Goal: Participate in discussion

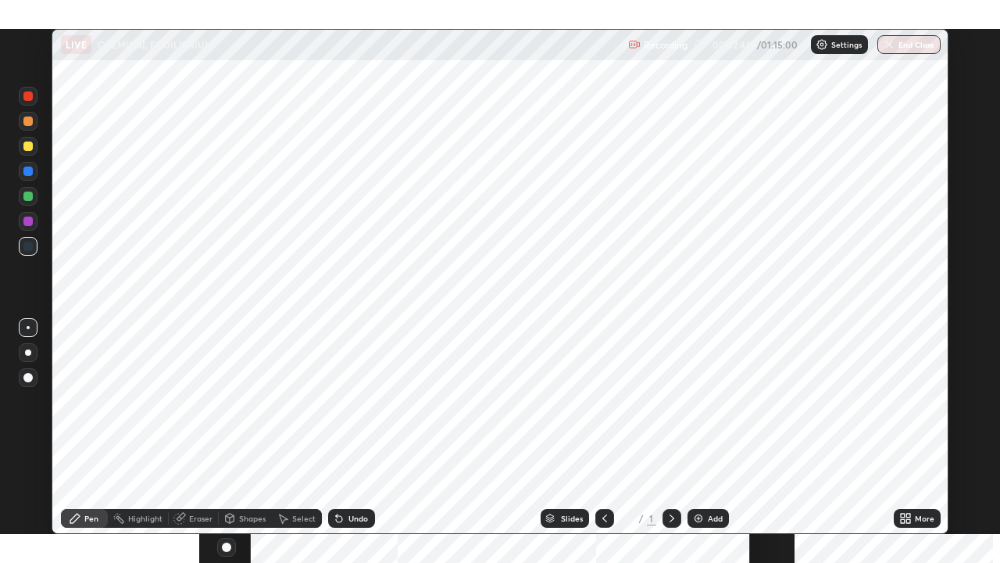
scroll to position [505, 1000]
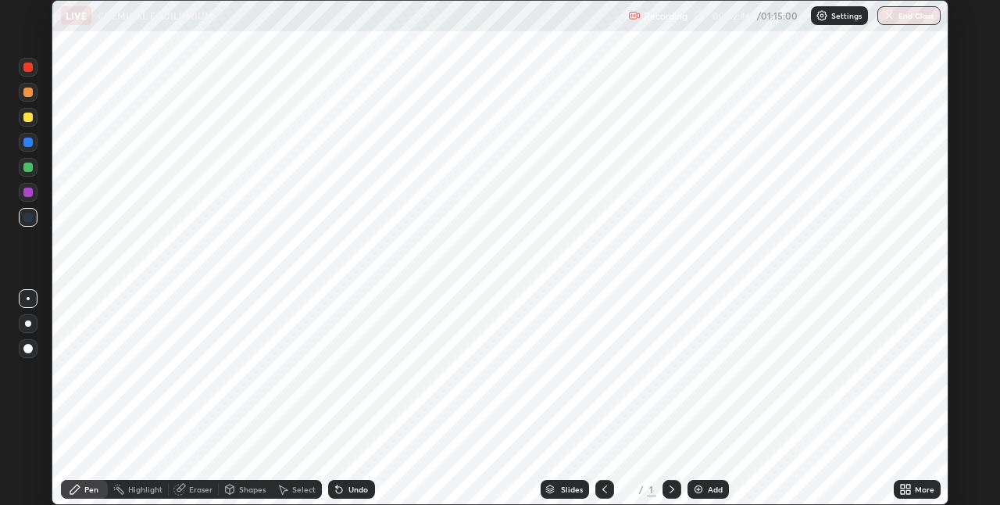
click at [915, 488] on div "More" at bounding box center [925, 489] width 20 height 8
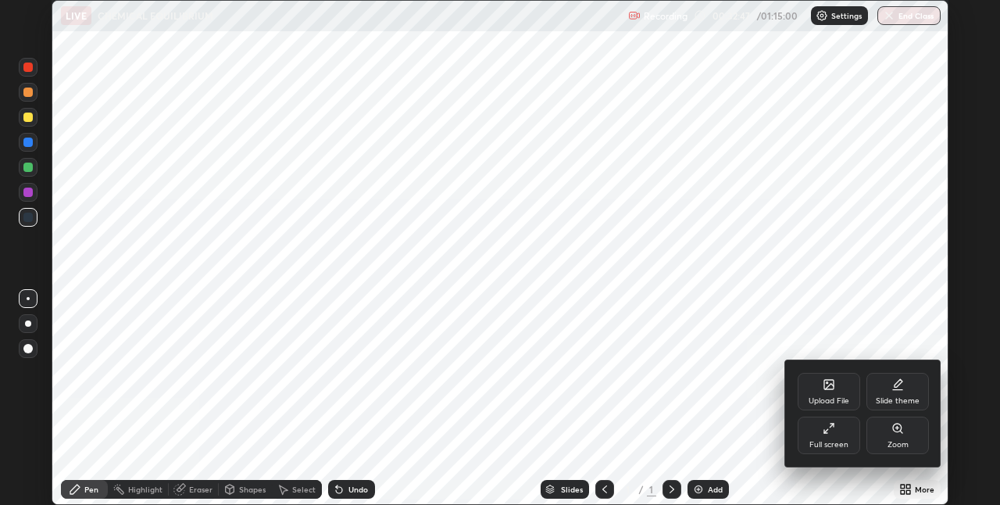
click at [835, 430] on div "Full screen" at bounding box center [829, 435] width 63 height 38
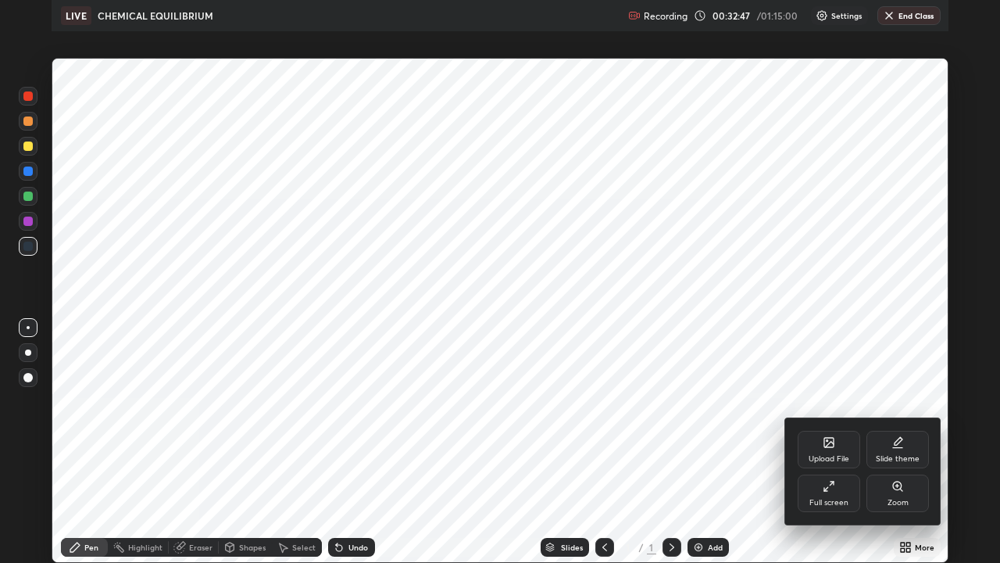
scroll to position [563, 1000]
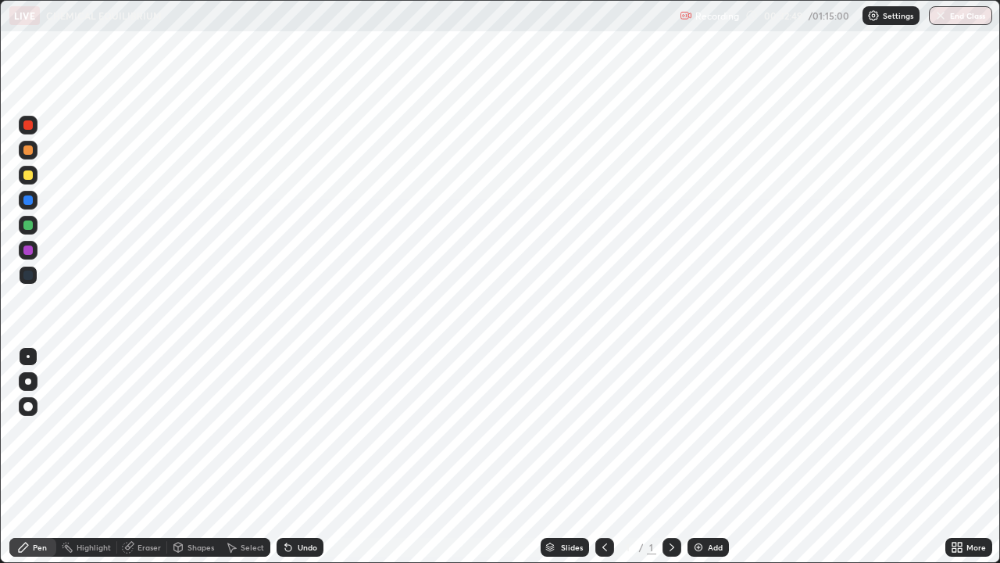
click at [713, 504] on div "Add" at bounding box center [715, 547] width 15 height 8
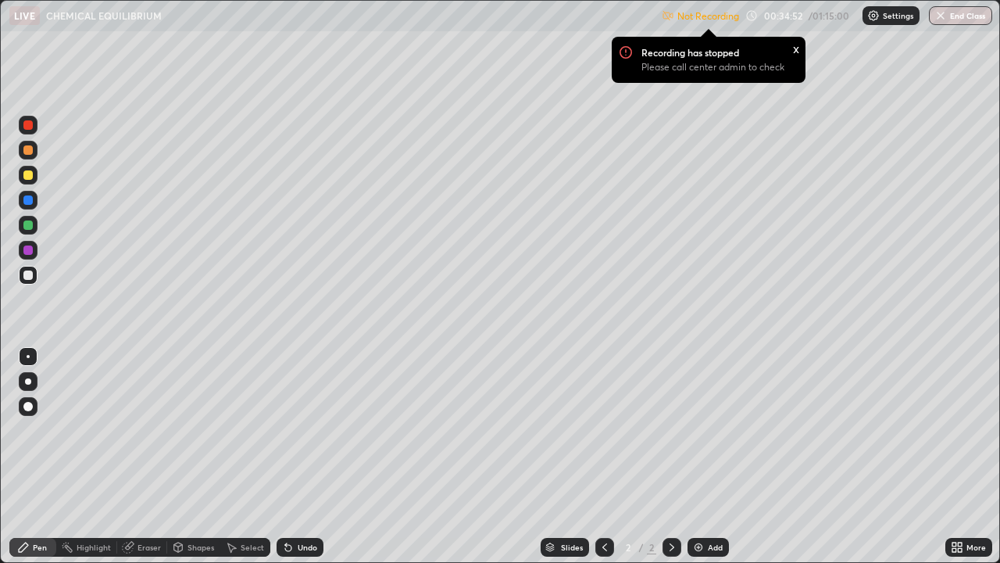
click at [895, 14] on p "Settings" at bounding box center [898, 16] width 30 height 8
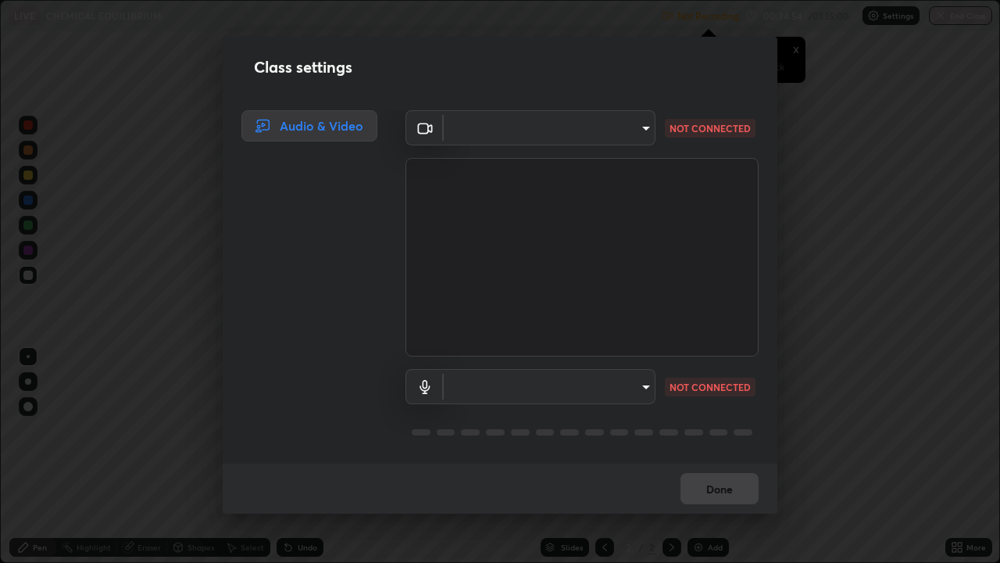
type input "e73d2c6d92d5eb4330bdac1748542d82cafb8f7456d61f7475a533174482276f"
type input "12d66ff83c6ef7e78adb653e5f19b1e103de6d31099a00b6e942a07595e95af9"
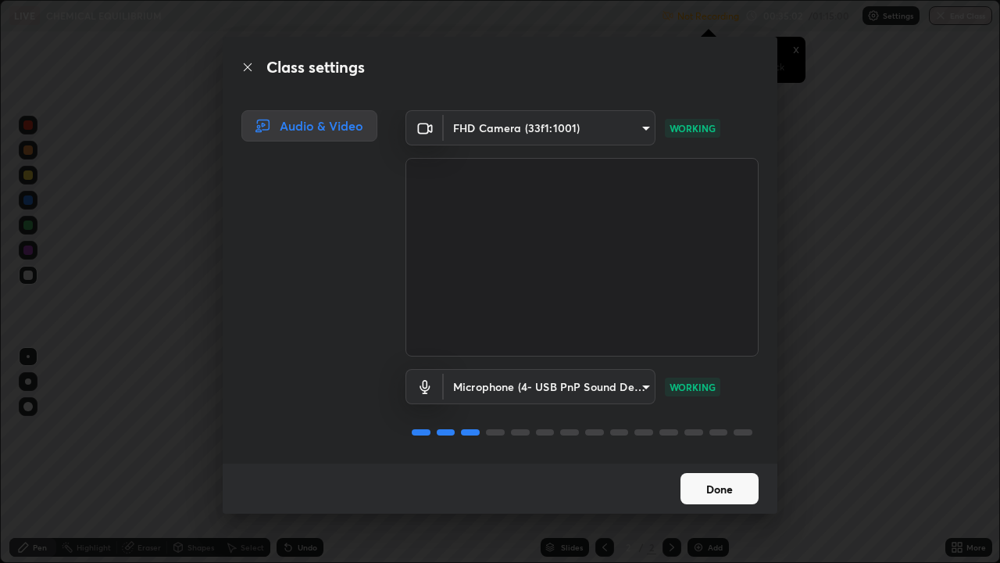
click at [725, 485] on button "Done" at bounding box center [720, 488] width 78 height 31
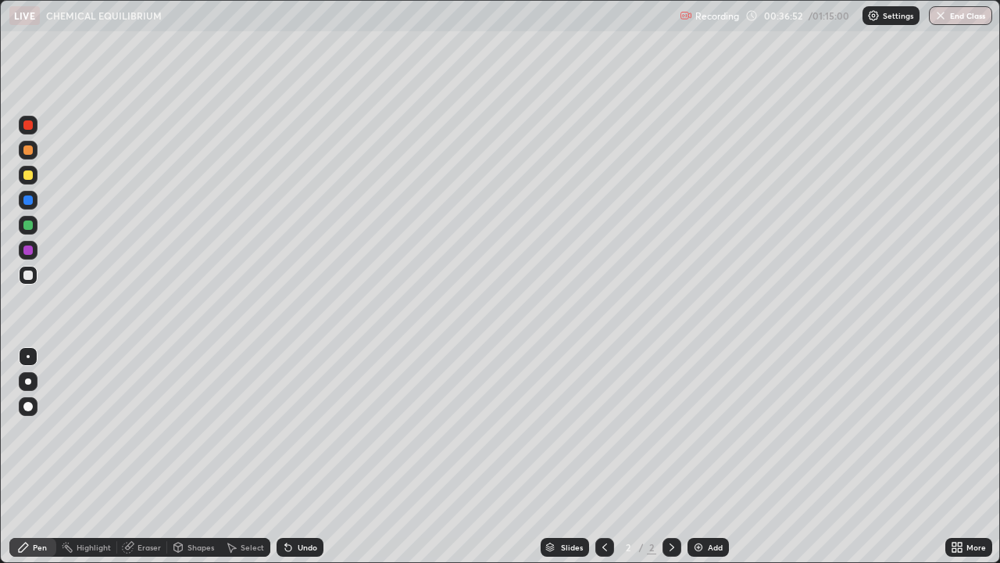
click at [311, 504] on div "Undo" at bounding box center [308, 547] width 20 height 8
click at [304, 504] on div "Undo" at bounding box center [308, 547] width 20 height 8
click at [298, 504] on div "Undo" at bounding box center [300, 547] width 47 height 19
click at [297, 504] on div "Undo" at bounding box center [300, 547] width 47 height 19
click at [296, 504] on div "Undo" at bounding box center [300, 547] width 47 height 19
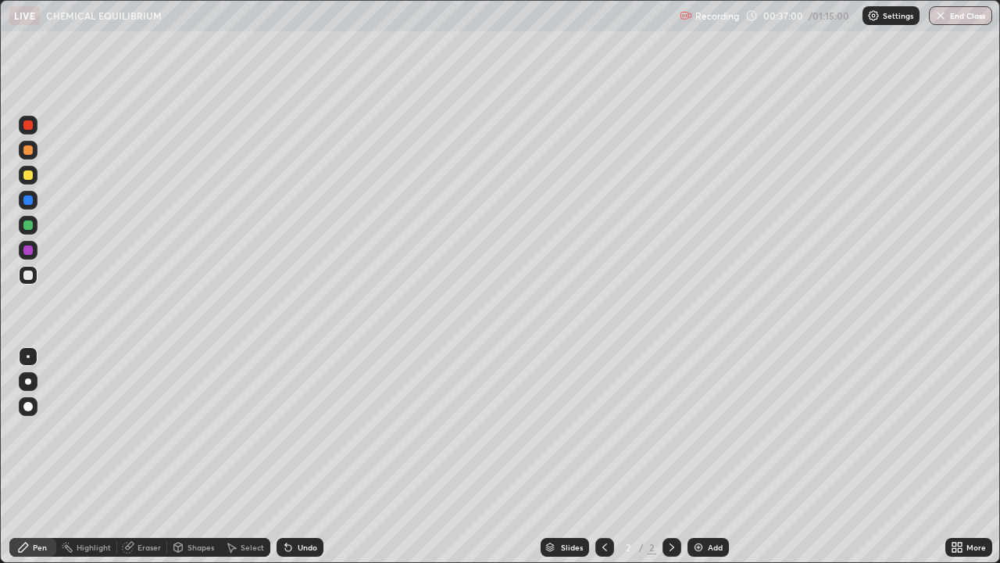
click at [28, 176] on div at bounding box center [27, 174] width 9 height 9
click at [301, 504] on div "Undo" at bounding box center [308, 547] width 20 height 8
click at [25, 157] on div at bounding box center [28, 150] width 19 height 19
click at [28, 226] on div at bounding box center [27, 224] width 9 height 9
click at [299, 504] on div "Undo" at bounding box center [308, 547] width 20 height 8
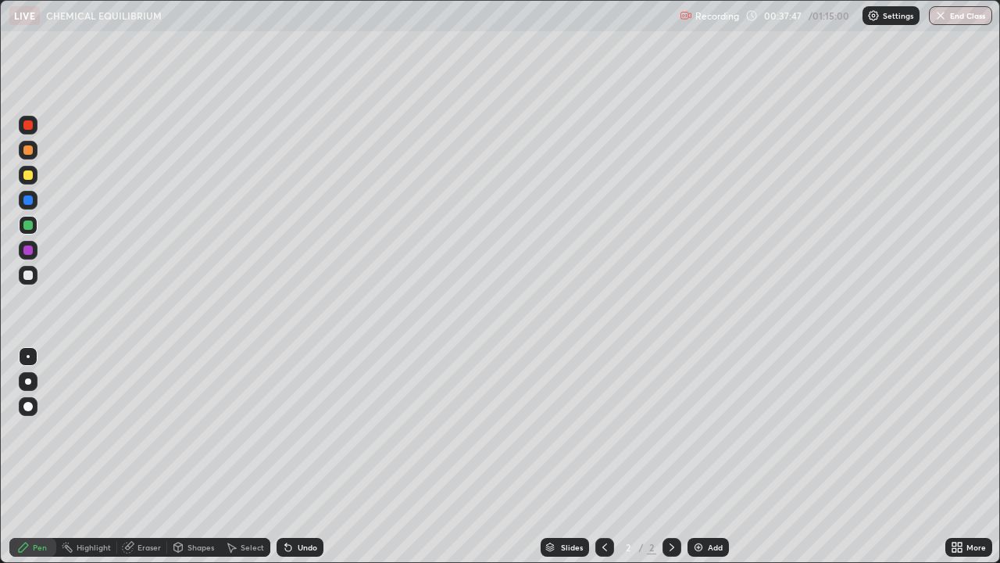
click at [26, 279] on div at bounding box center [27, 274] width 9 height 9
click at [309, 504] on div "Undo" at bounding box center [308, 547] width 20 height 8
click at [307, 504] on div "Undo" at bounding box center [308, 547] width 20 height 8
click at [700, 504] on img at bounding box center [698, 547] width 13 height 13
click at [604, 504] on icon at bounding box center [604, 547] width 13 height 13
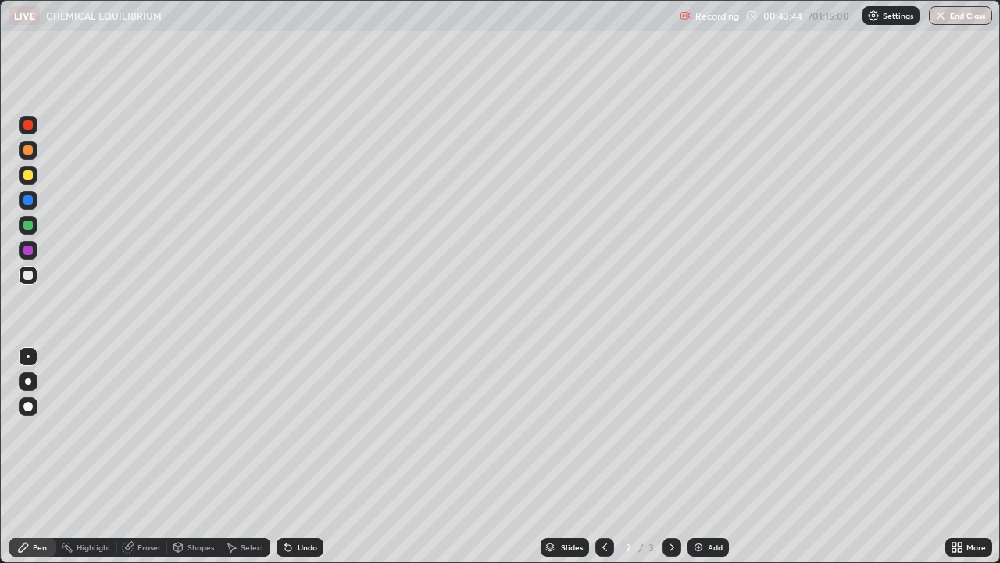
click at [678, 504] on div at bounding box center [672, 547] width 19 height 19
click at [28, 176] on div at bounding box center [27, 174] width 9 height 9
click at [302, 504] on div "Undo" at bounding box center [300, 547] width 47 height 19
click at [304, 504] on div "Undo" at bounding box center [308, 547] width 20 height 8
click at [302, 504] on div "Undo" at bounding box center [300, 547] width 47 height 19
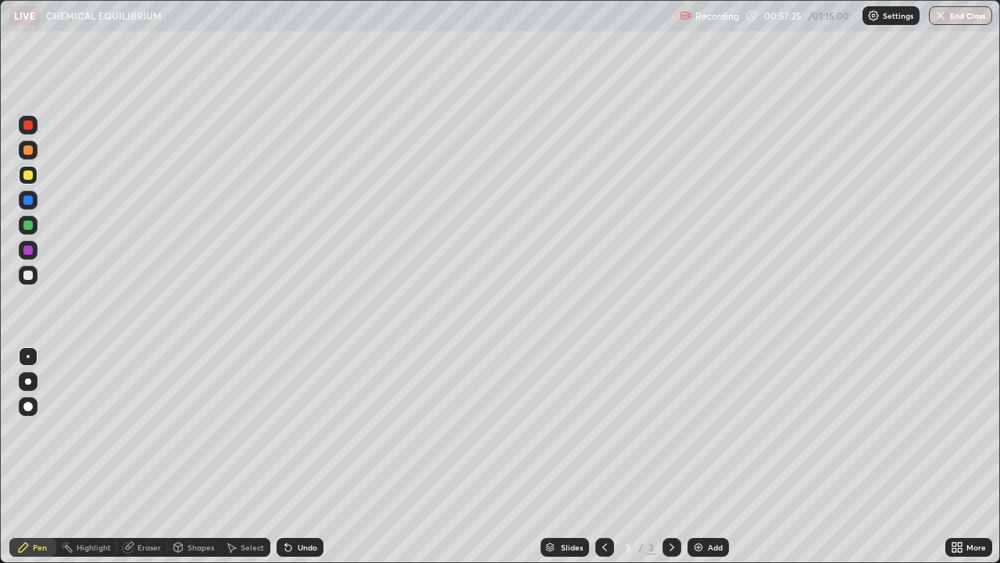
click at [285, 504] on icon at bounding box center [288, 547] width 13 height 13
click at [282, 504] on icon at bounding box center [288, 547] width 13 height 13
click at [312, 504] on div "Undo" at bounding box center [300, 547] width 47 height 19
click at [310, 504] on div "Undo" at bounding box center [300, 547] width 47 height 19
click at [307, 504] on div "Undo" at bounding box center [300, 547] width 47 height 19
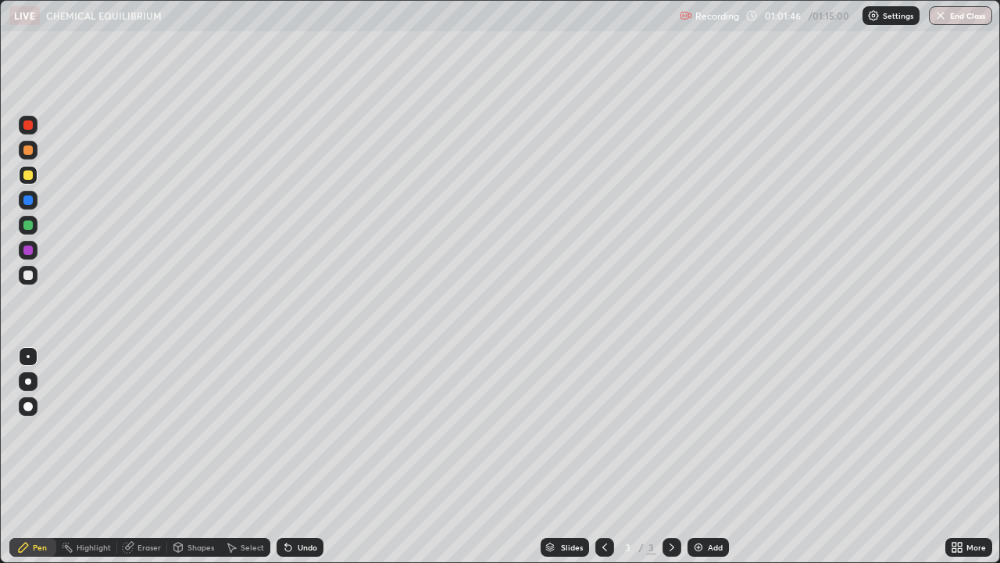
click at [708, 504] on div "Add" at bounding box center [715, 547] width 15 height 8
click at [28, 223] on div at bounding box center [27, 224] width 9 height 9
click at [24, 274] on div at bounding box center [27, 274] width 9 height 9
click at [305, 504] on div "Undo" at bounding box center [300, 547] width 47 height 19
click at [303, 504] on div "Undo" at bounding box center [300, 547] width 47 height 19
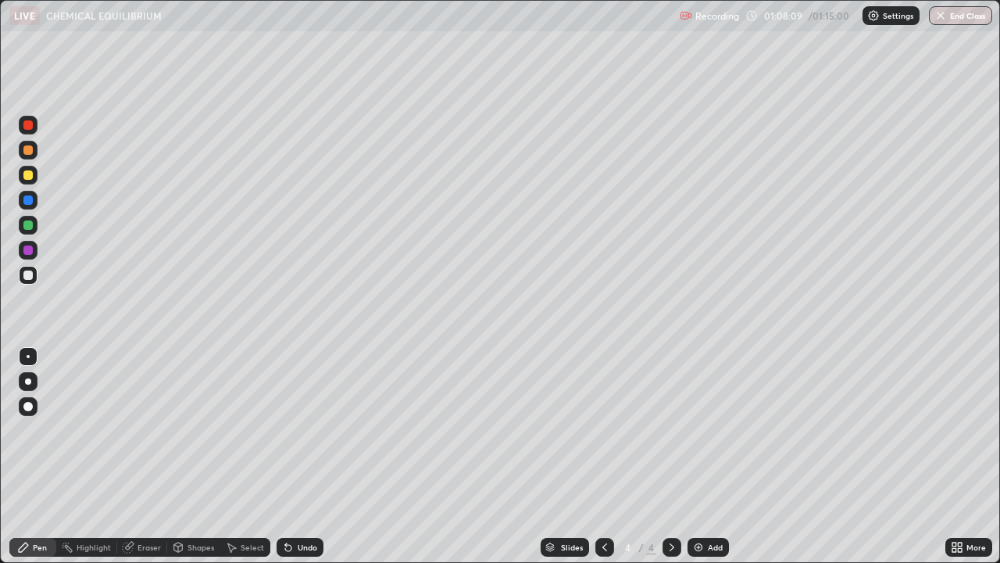
click at [306, 504] on div "Undo" at bounding box center [300, 547] width 47 height 19
click at [28, 173] on div at bounding box center [27, 174] width 9 height 9
click at [286, 504] on icon at bounding box center [288, 548] width 6 height 6
click at [285, 504] on icon at bounding box center [288, 548] width 6 height 6
click at [302, 504] on div "Undo" at bounding box center [300, 547] width 47 height 19
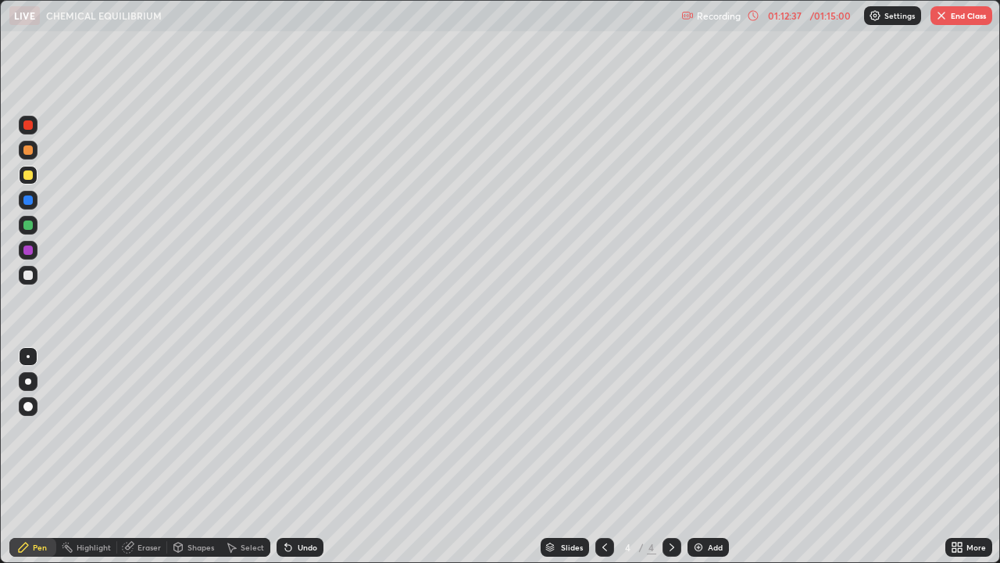
click at [695, 504] on img at bounding box center [698, 547] width 13 height 13
click at [298, 504] on div "Undo" at bounding box center [308, 547] width 20 height 8
click at [301, 504] on div "Undo" at bounding box center [300, 547] width 47 height 19
click at [302, 504] on div "Undo" at bounding box center [308, 547] width 20 height 8
click at [306, 504] on div "Undo" at bounding box center [308, 547] width 20 height 8
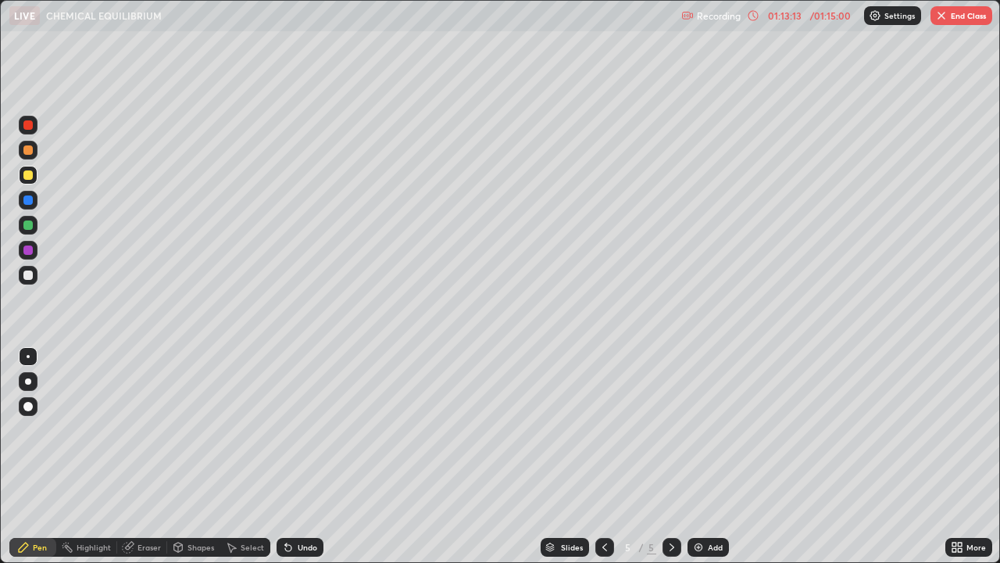
click at [301, 504] on div "Undo" at bounding box center [308, 547] width 20 height 8
click at [292, 504] on div "Undo" at bounding box center [300, 547] width 47 height 19
click at [304, 504] on div "Undo" at bounding box center [308, 547] width 20 height 8
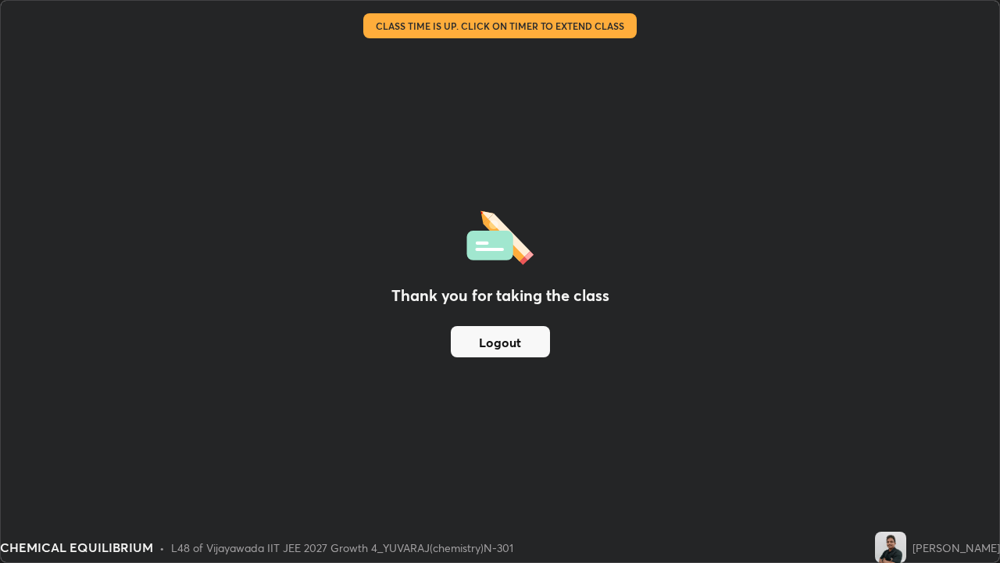
click at [507, 343] on button "Logout" at bounding box center [500, 341] width 99 height 31
